Goal: Transaction & Acquisition: Subscribe to service/newsletter

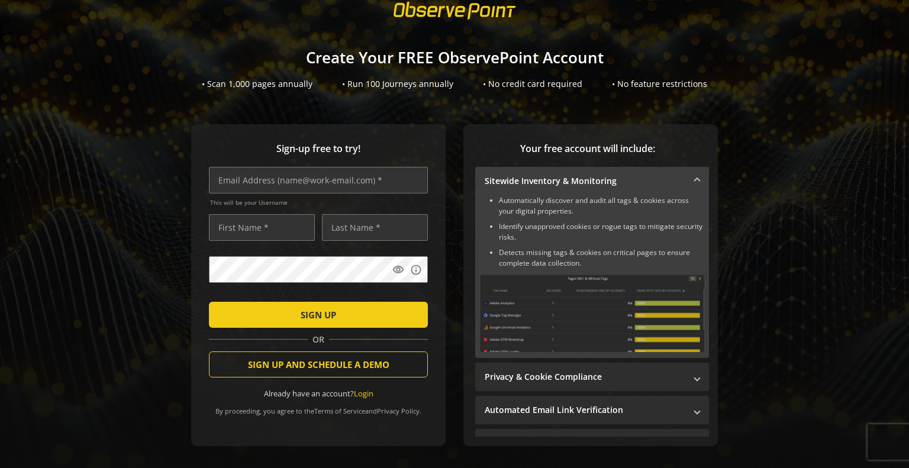
scroll to position [85, 0]
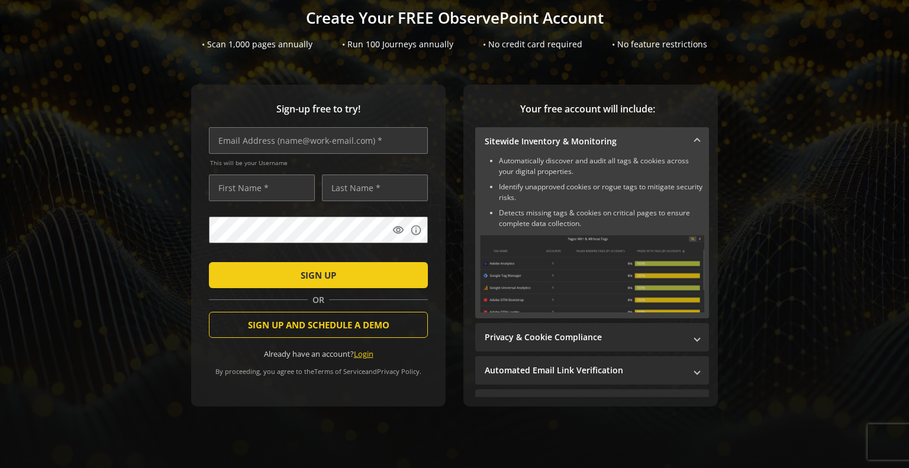
click at [360, 348] on link "Login" at bounding box center [364, 353] width 20 height 11
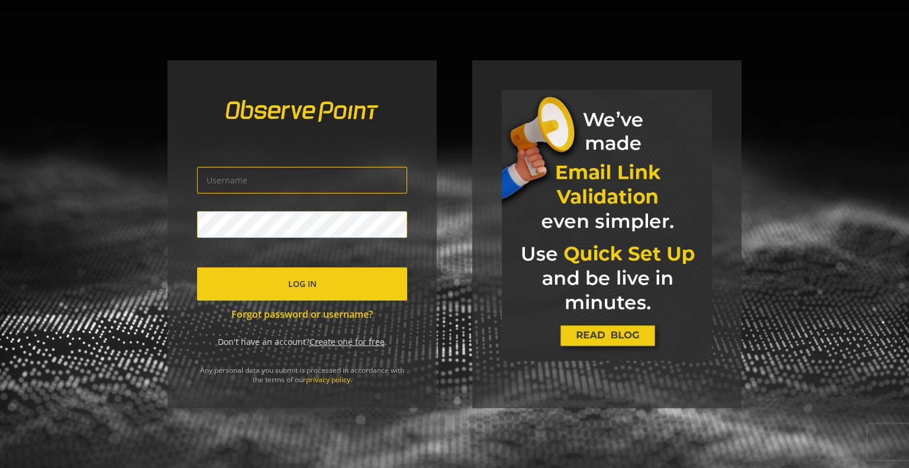
click at [366, 170] on input "text" at bounding box center [302, 180] width 210 height 27
type input "[EMAIL_ADDRESS][PERSON_NAME][DOMAIN_NAME]"
click at [327, 315] on link "Forgot password or username?" at bounding box center [302, 315] width 210 height 14
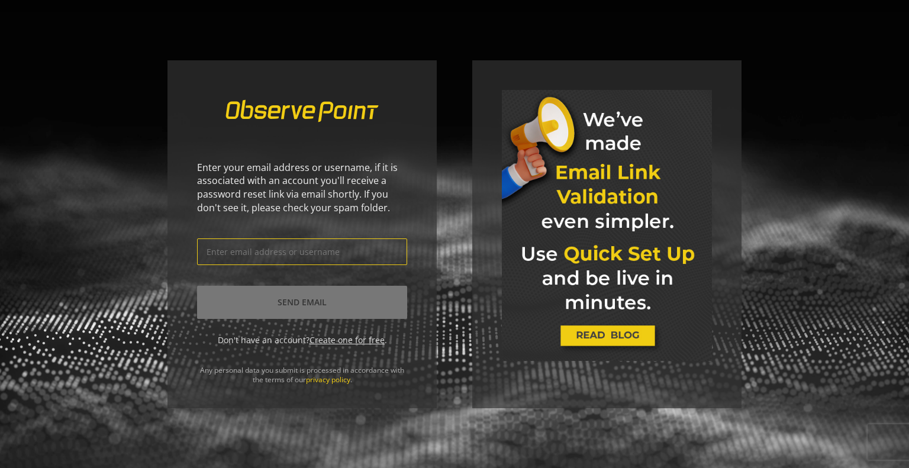
click at [283, 254] on input "text" at bounding box center [302, 251] width 210 height 27
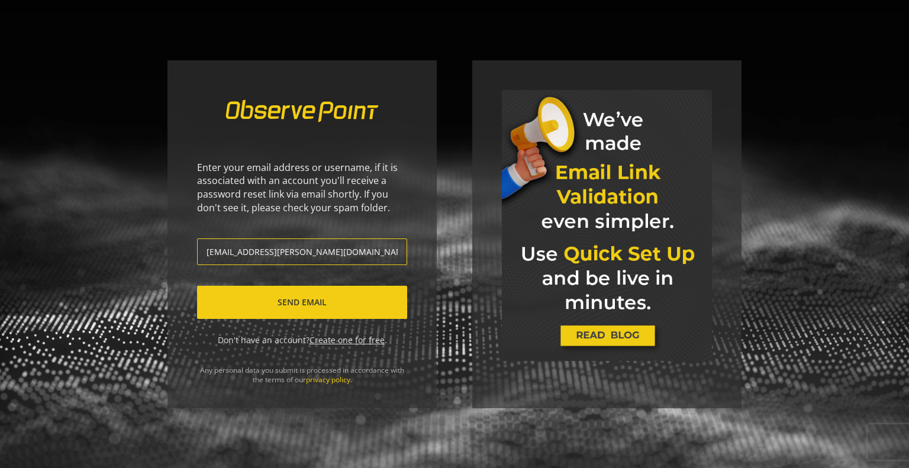
type input "[EMAIL_ADDRESS][PERSON_NAME][DOMAIN_NAME]"
click button "Send Email" at bounding box center [302, 302] width 210 height 33
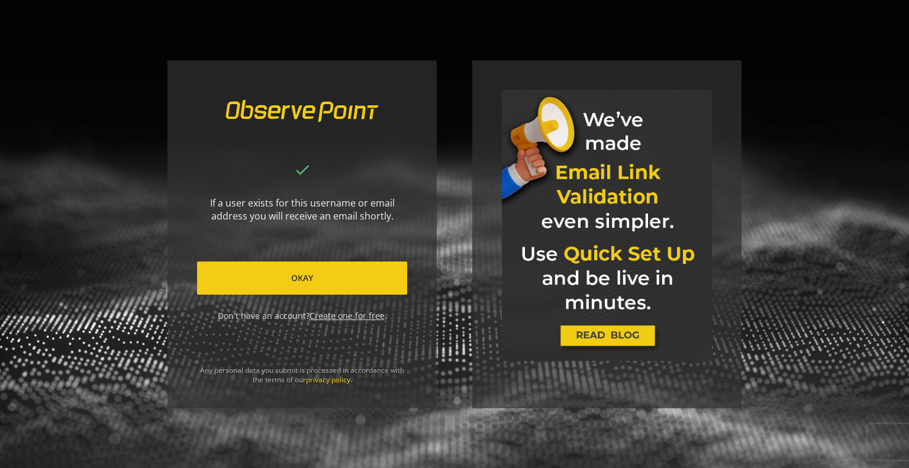
click at [317, 274] on span at bounding box center [302, 278] width 210 height 28
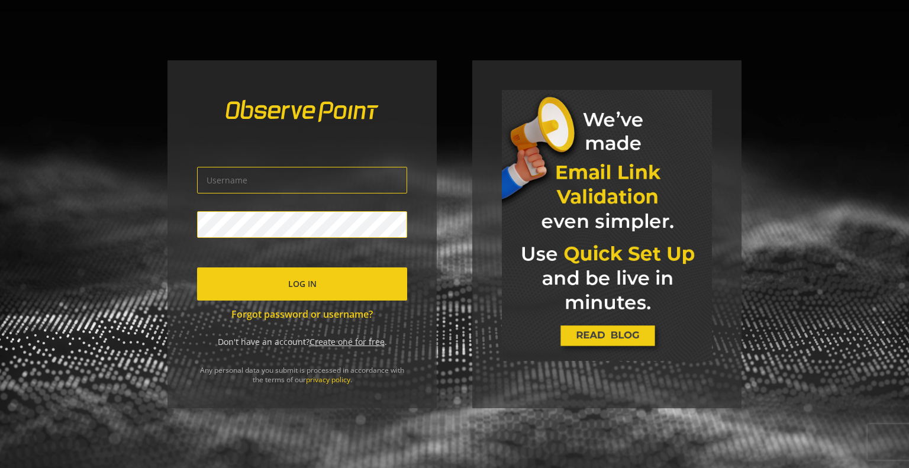
click at [337, 343] on link "Create one for free" at bounding box center [346, 341] width 75 height 11
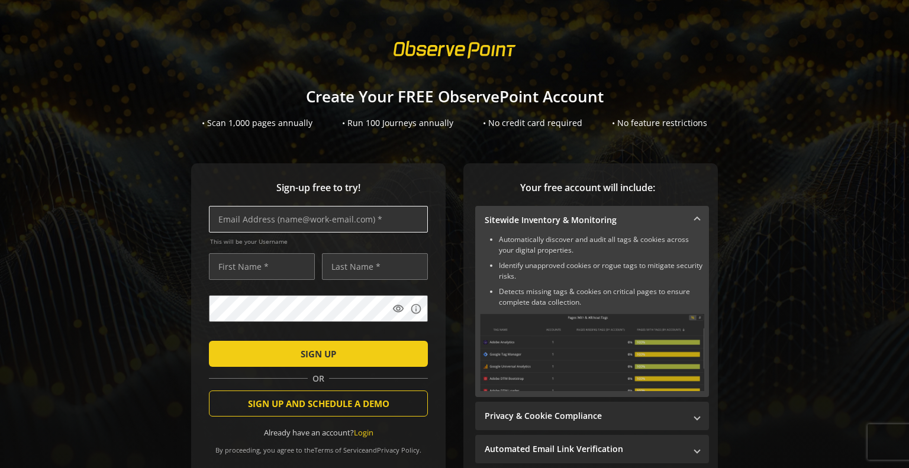
click at [284, 220] on input "text" at bounding box center [318, 219] width 219 height 27
type input "[EMAIL_ADDRESS][PERSON_NAME][PERSON_NAME][DOMAIN_NAME]"
type input "Artiom"
type input "[PERSON_NAME]"
click at [392, 306] on mat-icon "visibility" at bounding box center [398, 309] width 12 height 12
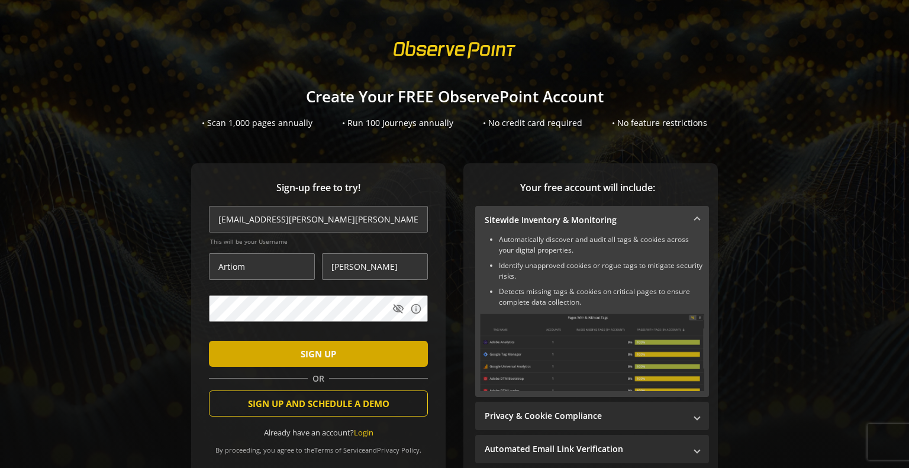
click at [346, 355] on span "submit" at bounding box center [318, 354] width 219 height 28
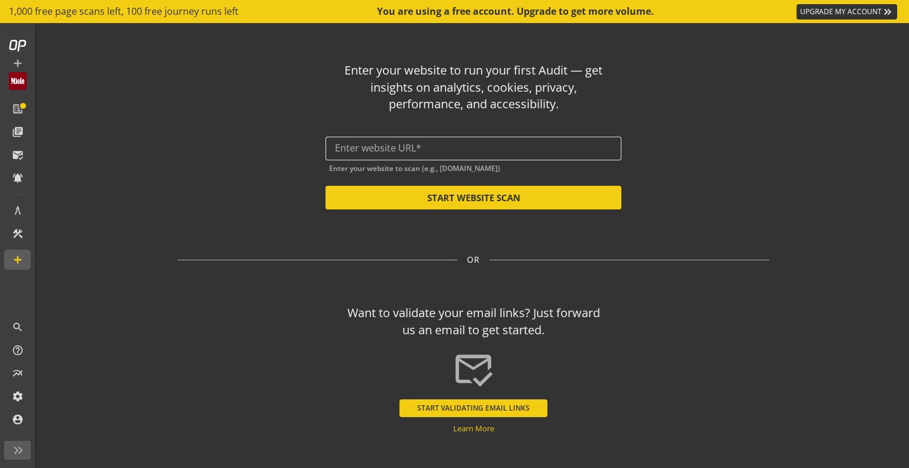
click at [376, 149] on input "text" at bounding box center [473, 148] width 277 height 11
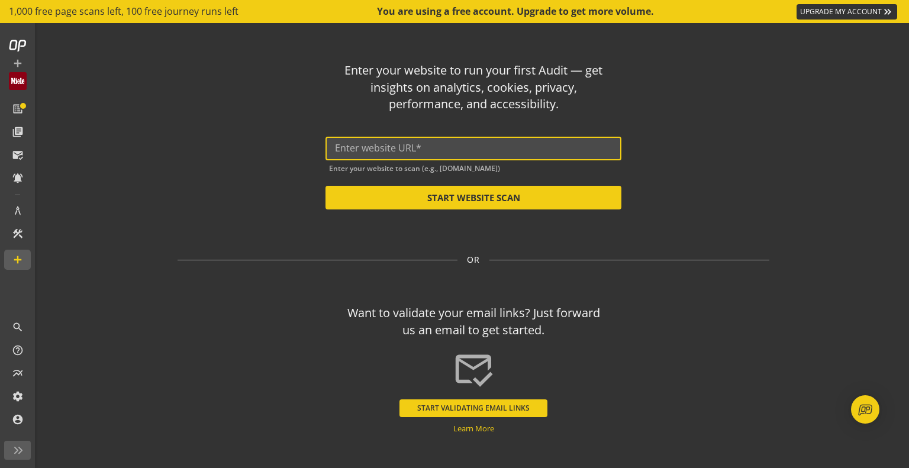
click at [380, 146] on input "text" at bounding box center [473, 148] width 277 height 11
